Goal: Feedback & Contribution: Leave review/rating

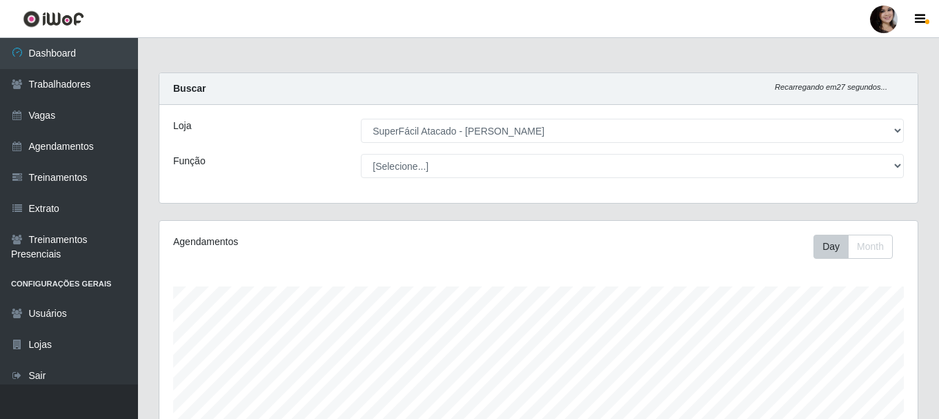
select select "399"
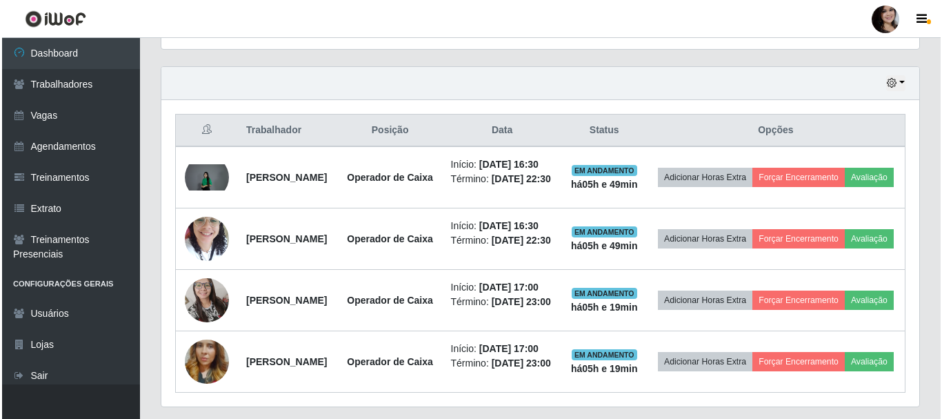
scroll to position [459, 0]
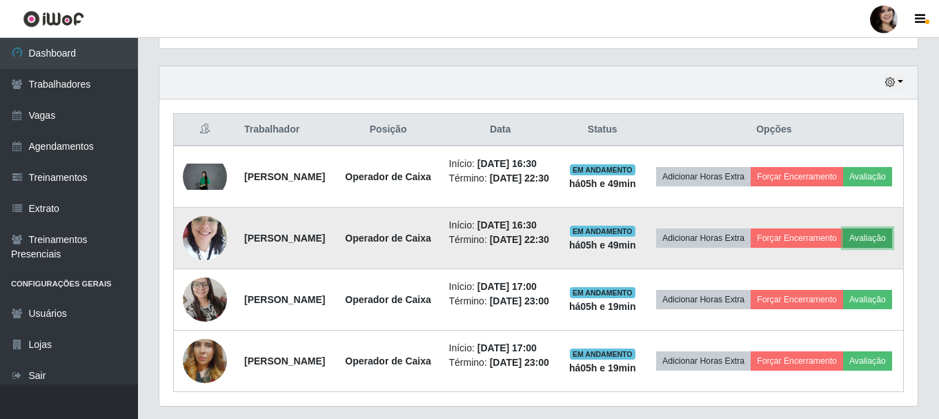
click at [843, 248] on button "Avaliação" at bounding box center [867, 237] width 49 height 19
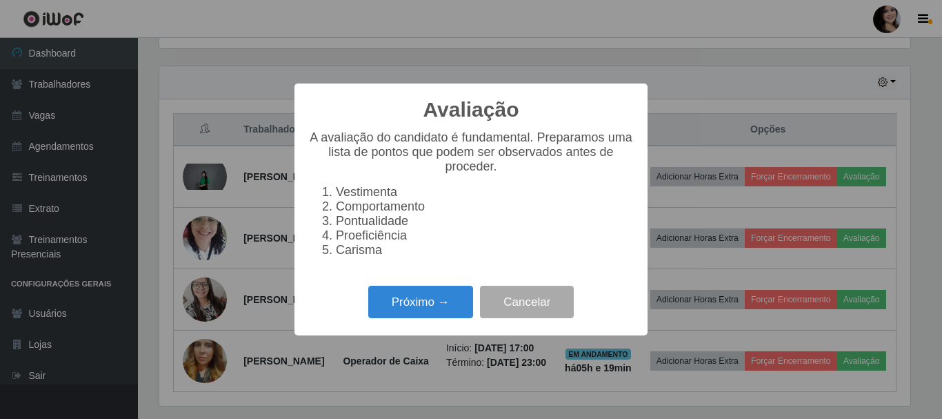
scroll to position [286, 751]
click at [432, 309] on button "Próximo →" at bounding box center [420, 302] width 105 height 32
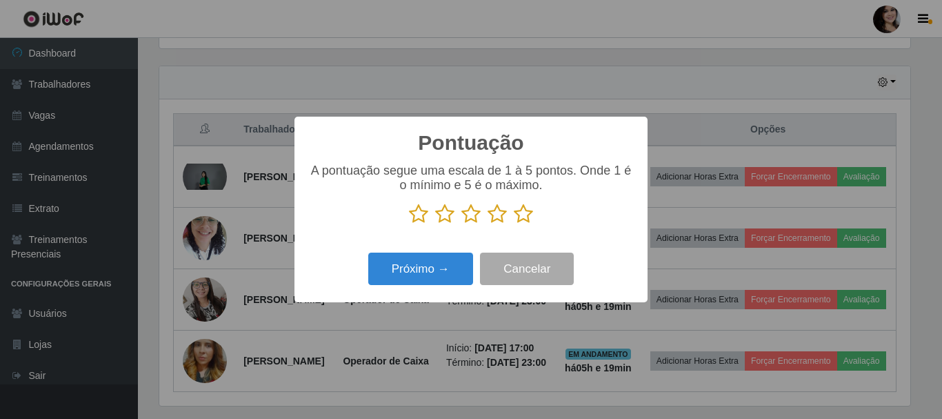
drag, startPoint x: 522, startPoint y: 217, endPoint x: 475, endPoint y: 241, distance: 53.4
click at [521, 217] on icon at bounding box center [523, 214] width 19 height 21
click at [514, 224] on input "radio" at bounding box center [514, 224] width 0 height 0
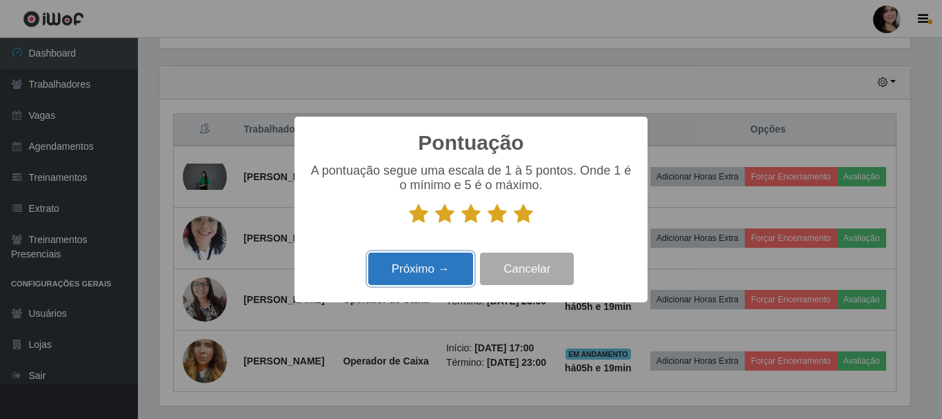
click at [421, 270] on button "Próximo →" at bounding box center [420, 269] width 105 height 32
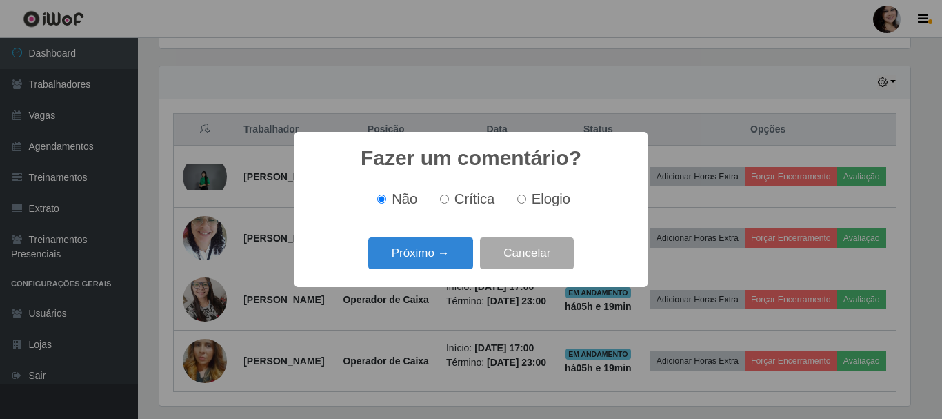
click at [527, 200] on label "Elogio" at bounding box center [541, 199] width 59 height 16
click at [526, 200] on input "Elogio" at bounding box center [521, 199] width 9 height 9
radio input "true"
click at [441, 253] on button "Próximo →" at bounding box center [420, 253] width 105 height 32
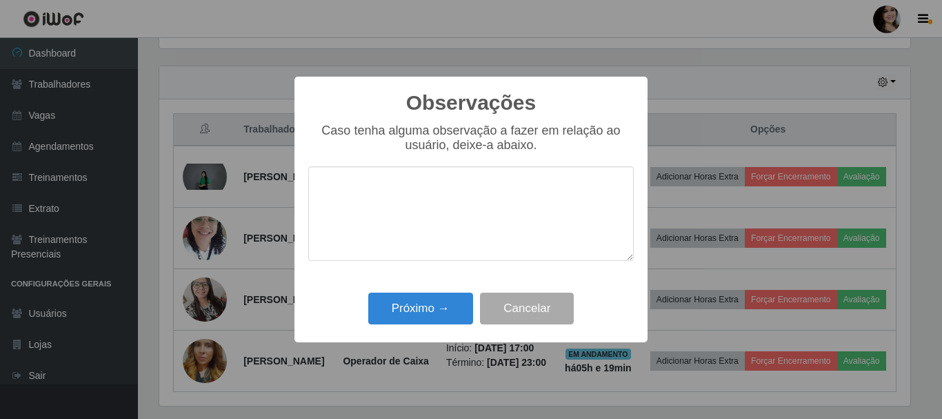
type textarea "c"
type textarea "bom atendimento"
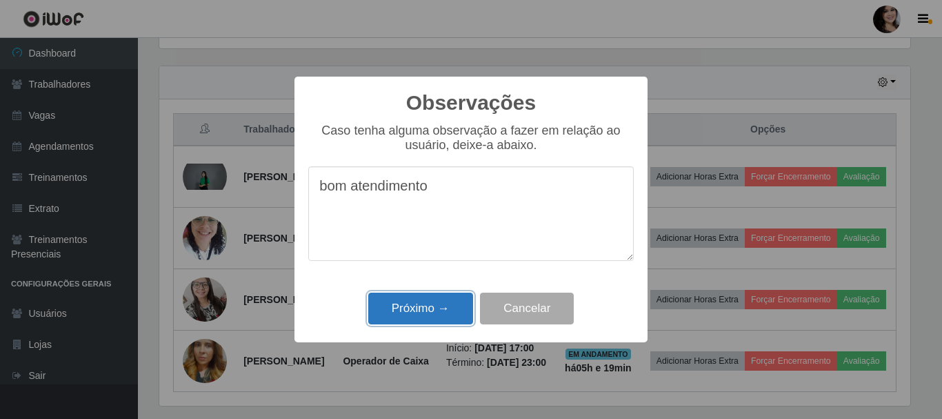
click at [460, 315] on button "Próximo →" at bounding box center [420, 309] width 105 height 32
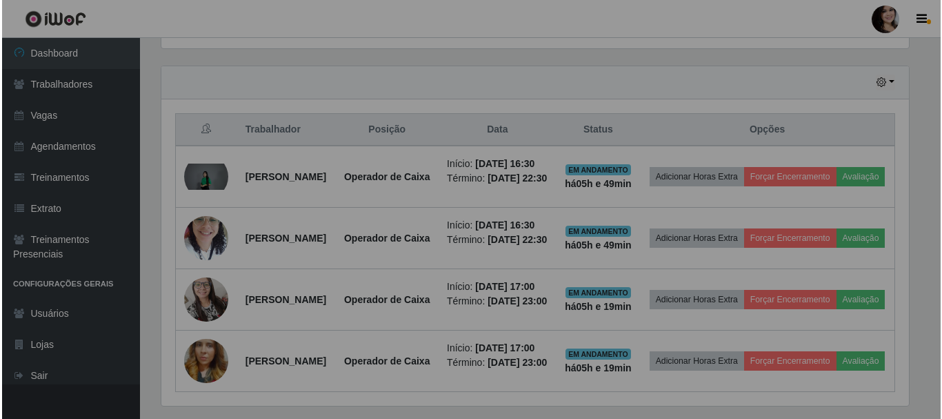
scroll to position [286, 758]
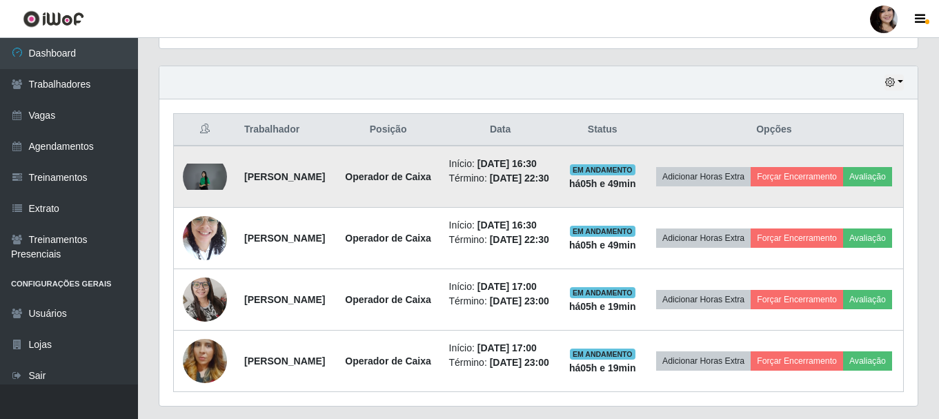
click at [902, 208] on td "Adicionar Horas Extra Forçar Encerramento Avaliação" at bounding box center [774, 177] width 259 height 62
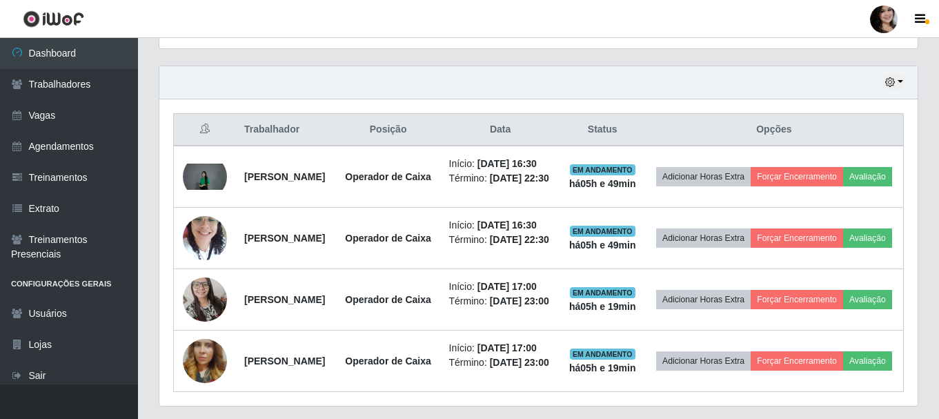
click at [910, 237] on div "Trabalhador Posição Data Status Opções [PERSON_NAME] Operador de Caixa Início: …" at bounding box center [538, 252] width 758 height 306
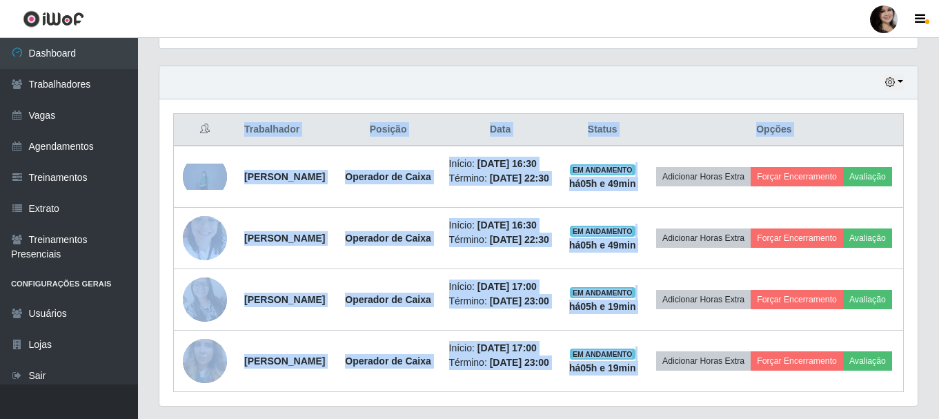
click at [910, 237] on div "Trabalhador Posição Data Status Opções [PERSON_NAME] Operador de Caixa Início: …" at bounding box center [538, 252] width 758 height 306
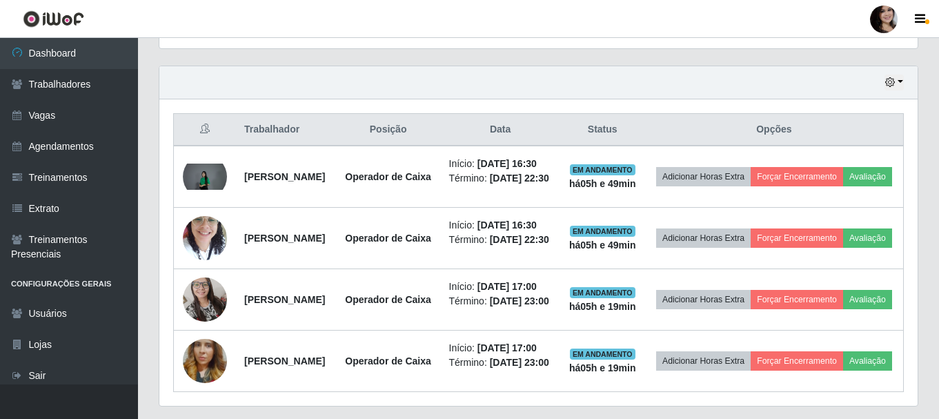
click at [910, 237] on div "Trabalhador Posição Data Status Opções [PERSON_NAME] Operador de Caixa Início: …" at bounding box center [538, 252] width 758 height 306
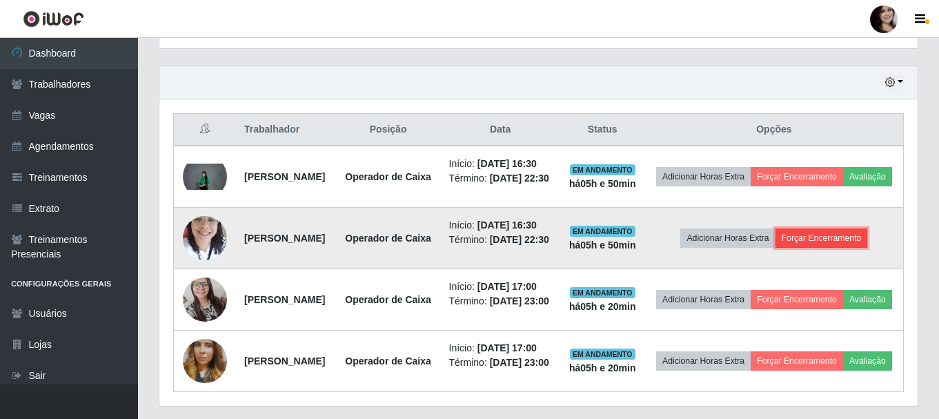
click at [841, 248] on button "Forçar Encerramento" at bounding box center [821, 237] width 92 height 19
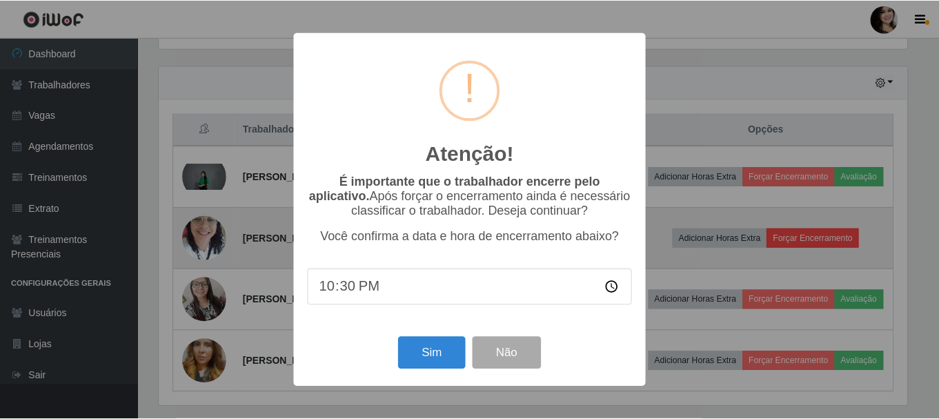
scroll to position [286, 751]
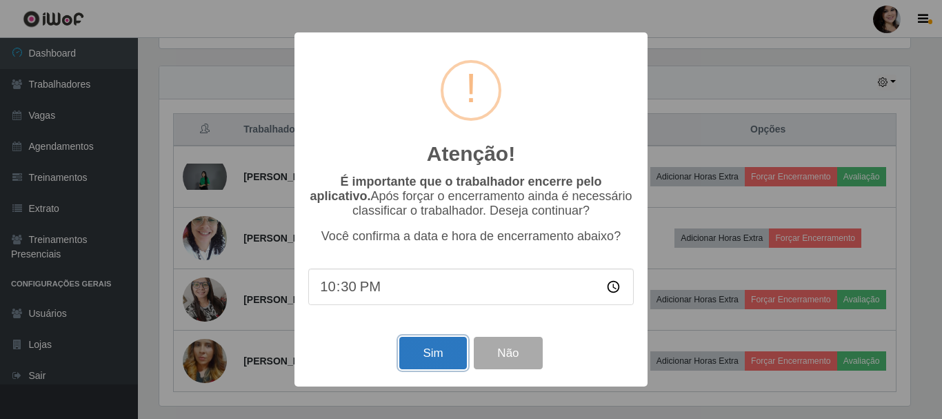
click at [422, 353] on button "Sim" at bounding box center [432, 353] width 67 height 32
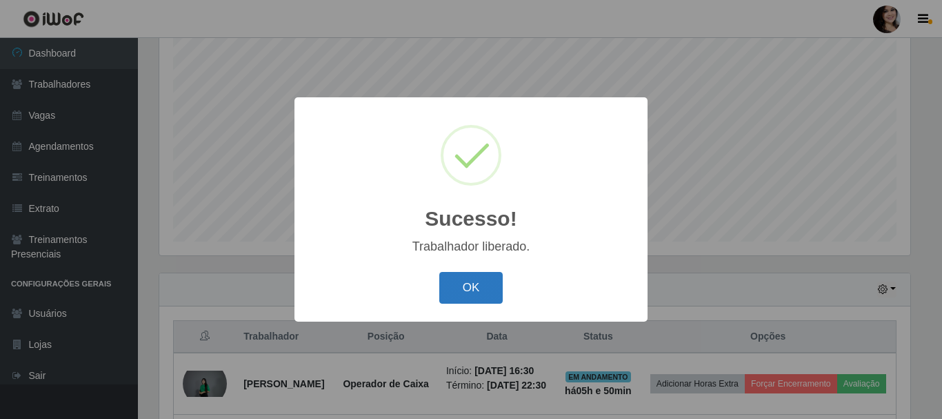
click at [459, 287] on button "OK" at bounding box center [471, 288] width 64 height 32
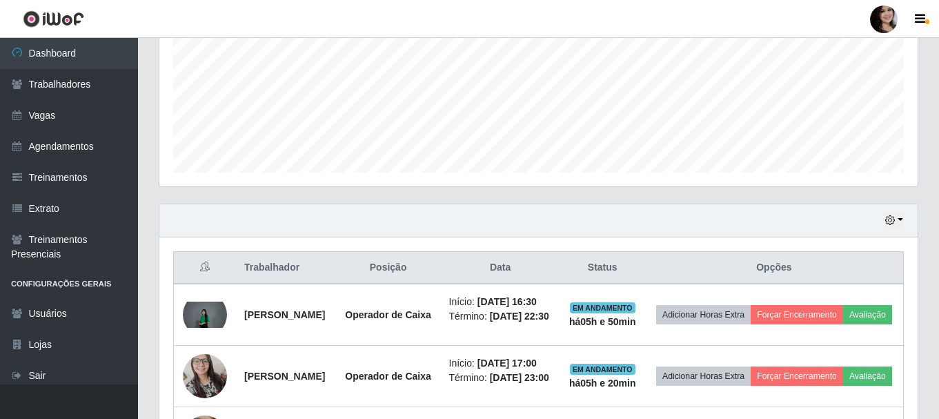
scroll to position [390, 0]
